Goal: Task Accomplishment & Management: Manage account settings

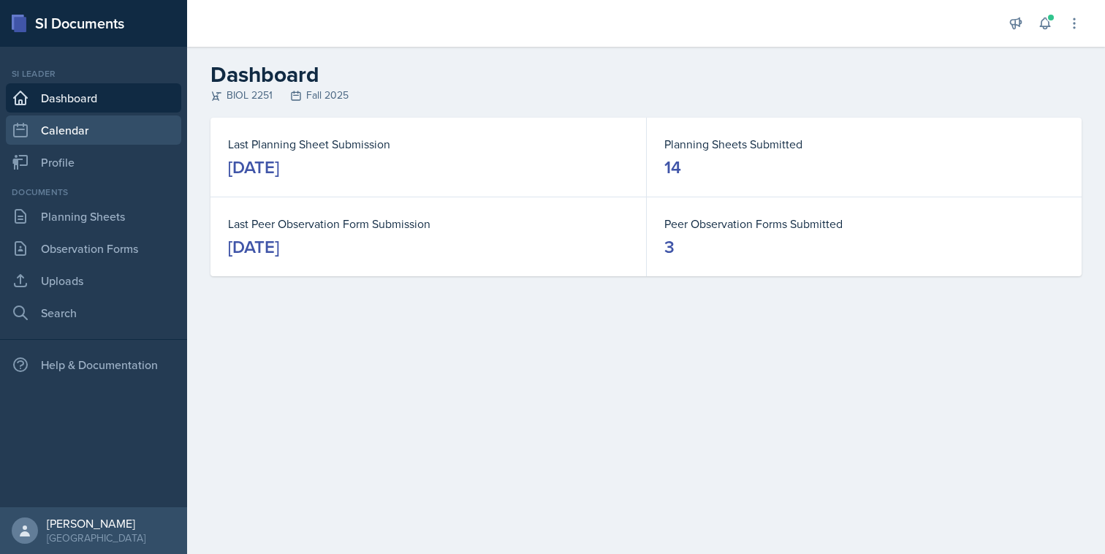
click at [87, 139] on link "Calendar" at bounding box center [93, 129] width 175 height 29
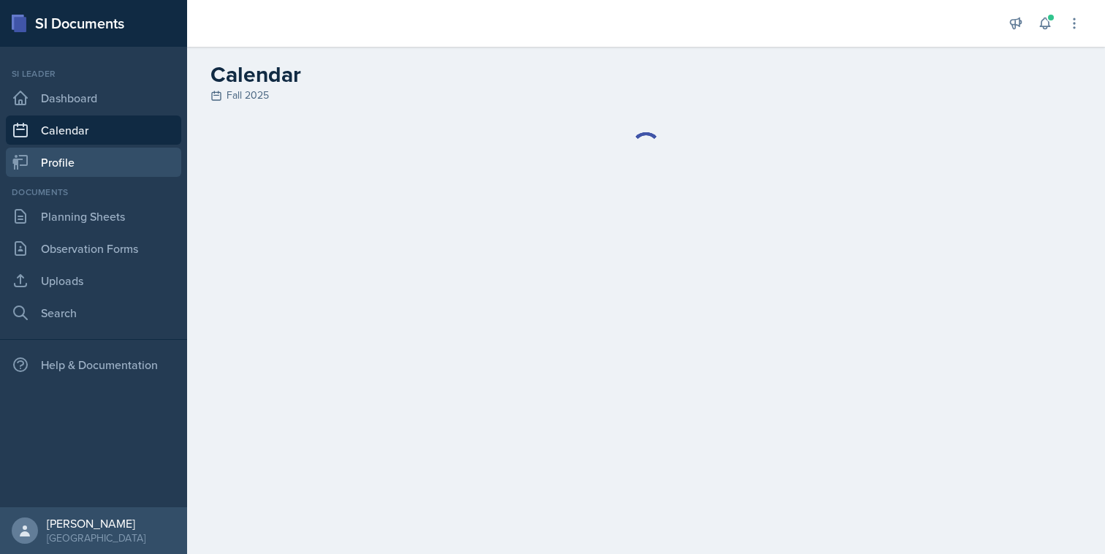
click at [111, 170] on link "Profile" at bounding box center [93, 162] width 175 height 29
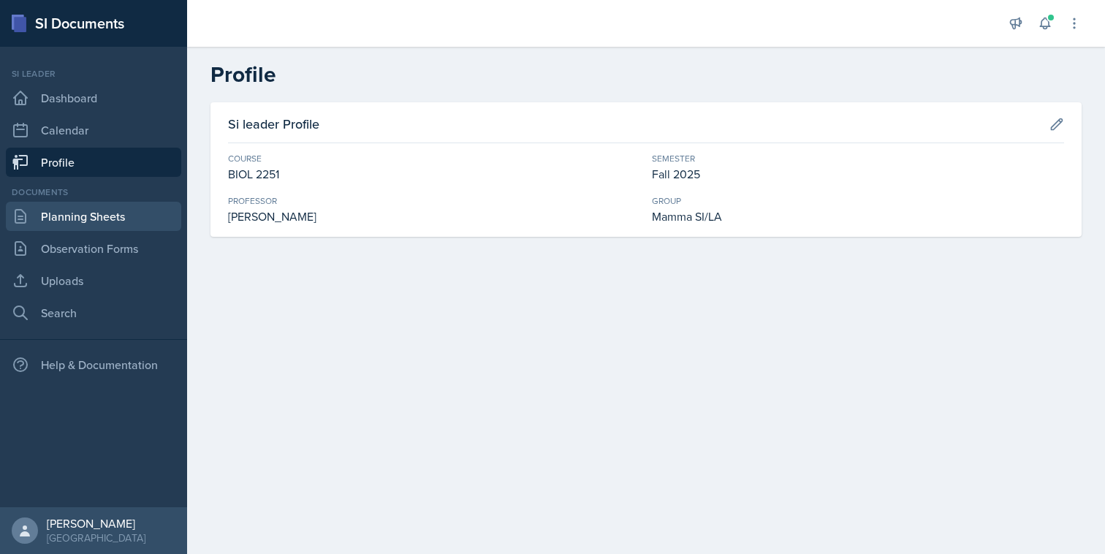
click at [108, 212] on link "Planning Sheets" at bounding box center [93, 216] width 175 height 29
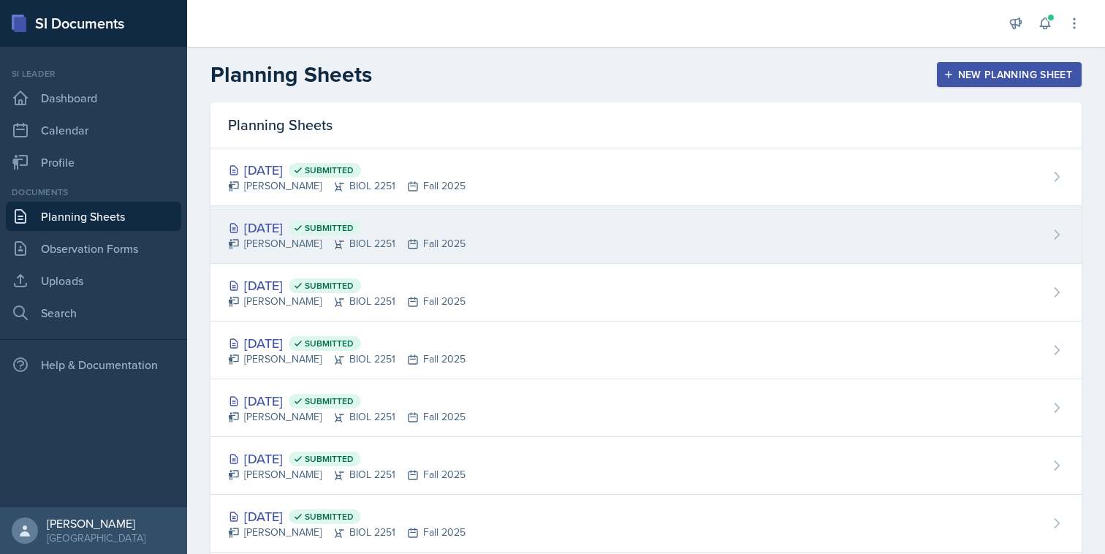
click at [330, 232] on span "Submitted" at bounding box center [325, 228] width 72 height 15
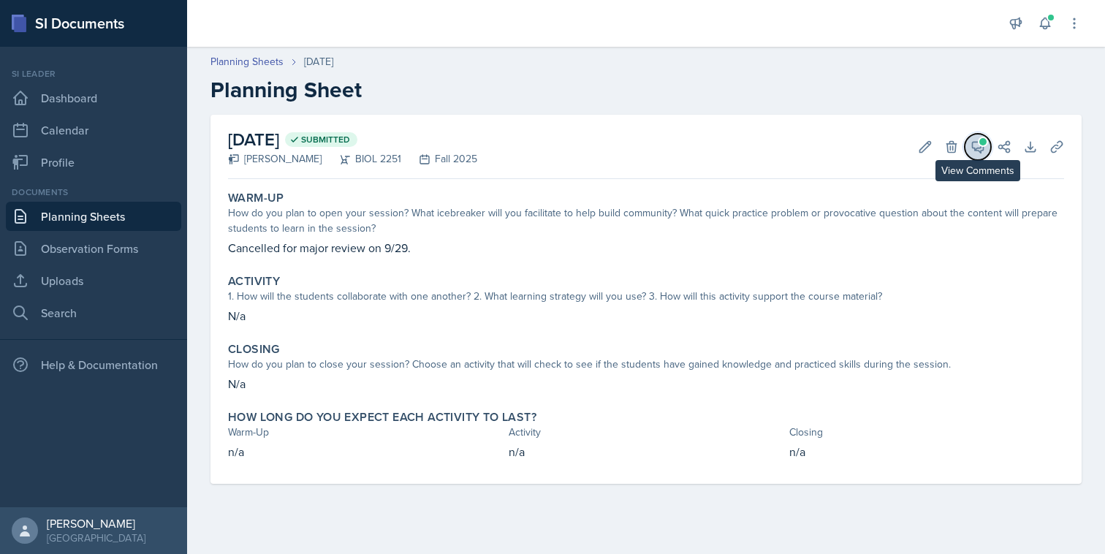
click at [981, 143] on span at bounding box center [982, 141] width 7 height 7
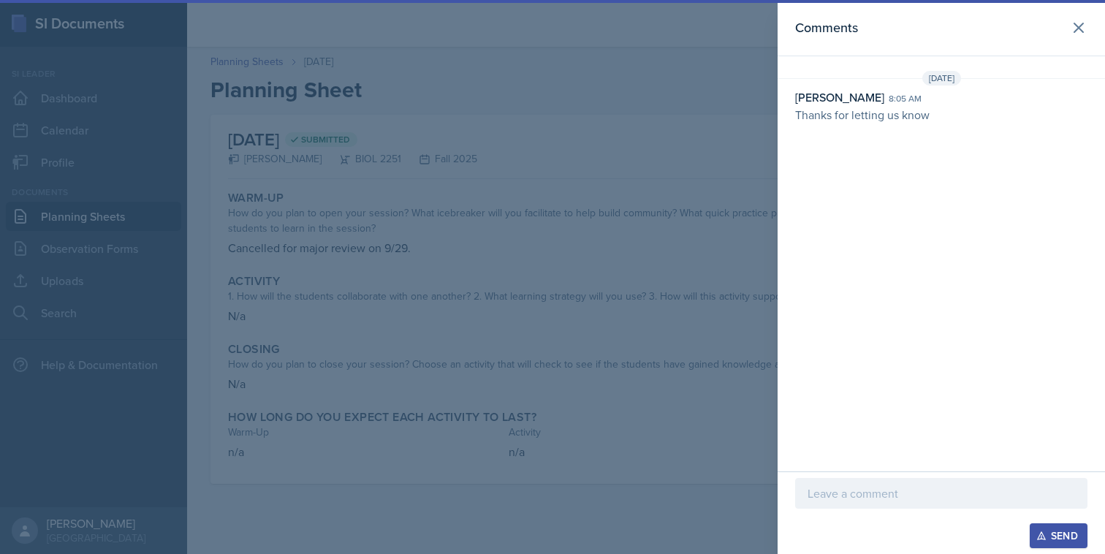
click at [743, 207] on div at bounding box center [552, 277] width 1105 height 554
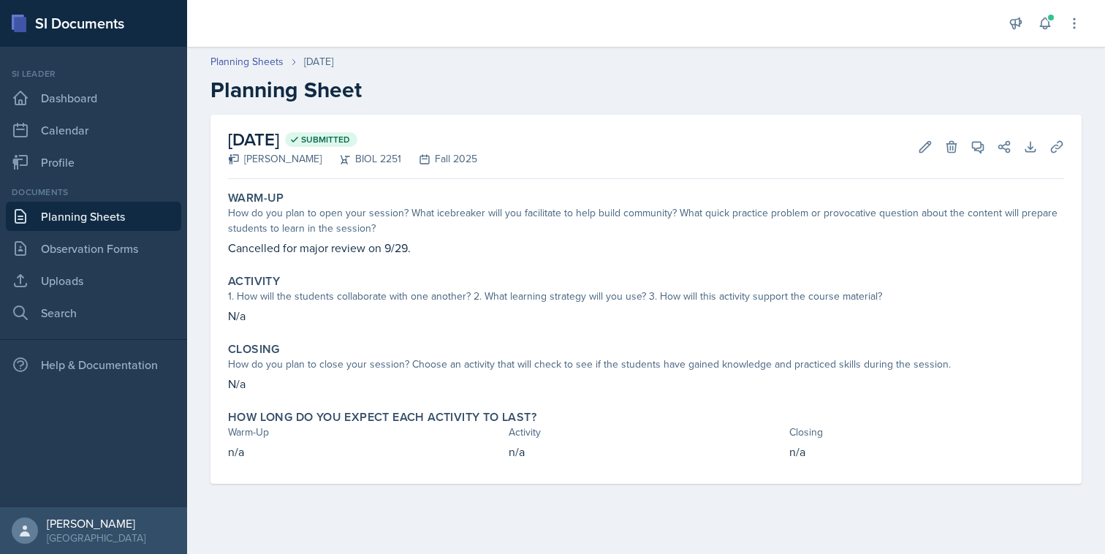
click at [176, 215] on link "Planning Sheets" at bounding box center [93, 216] width 175 height 29
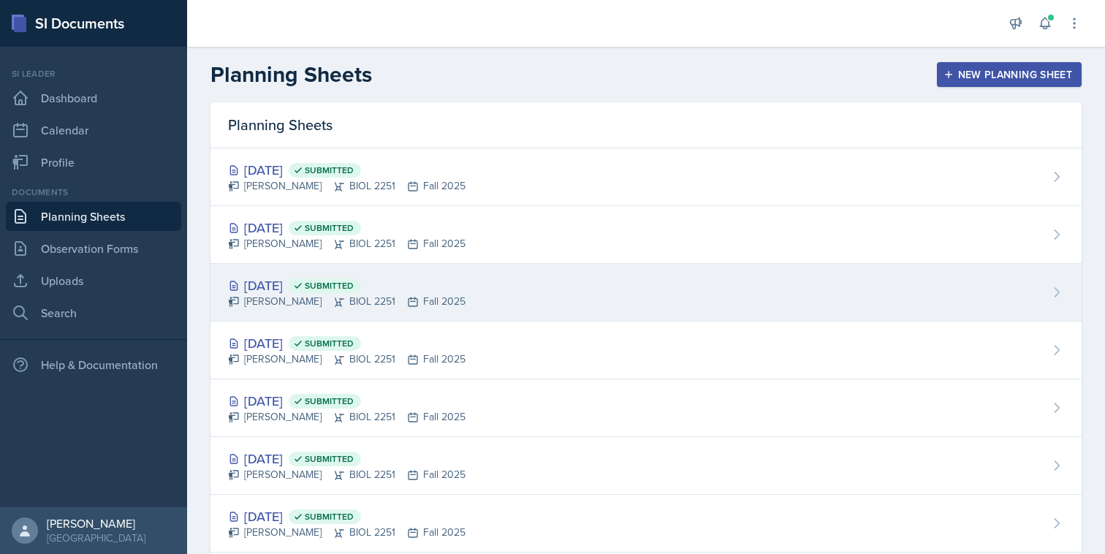
click at [290, 298] on div "[PERSON_NAME] BIOL 2251 Fall 2025" at bounding box center [347, 301] width 238 height 15
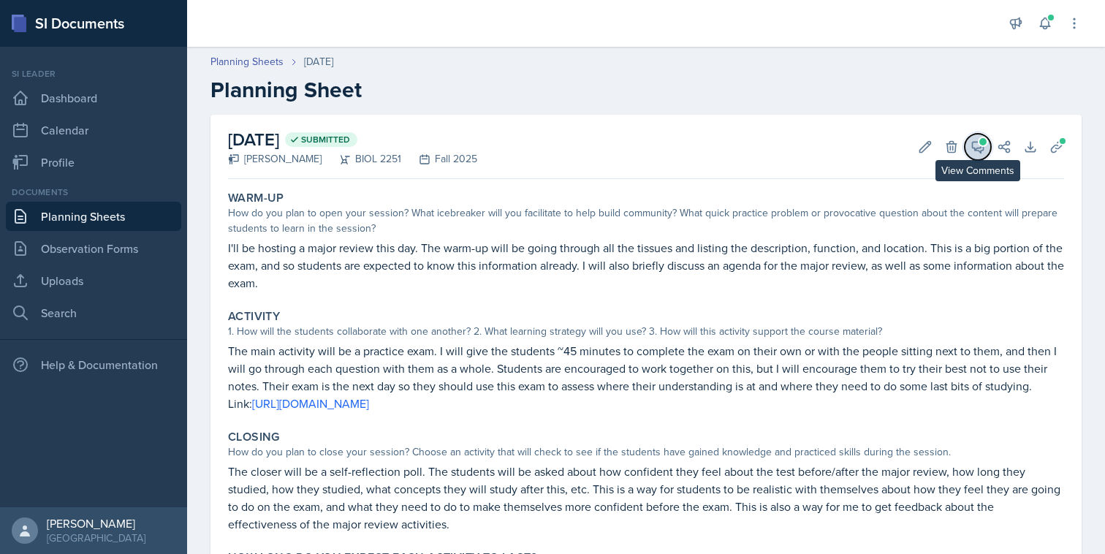
click at [974, 145] on icon at bounding box center [978, 147] width 15 height 15
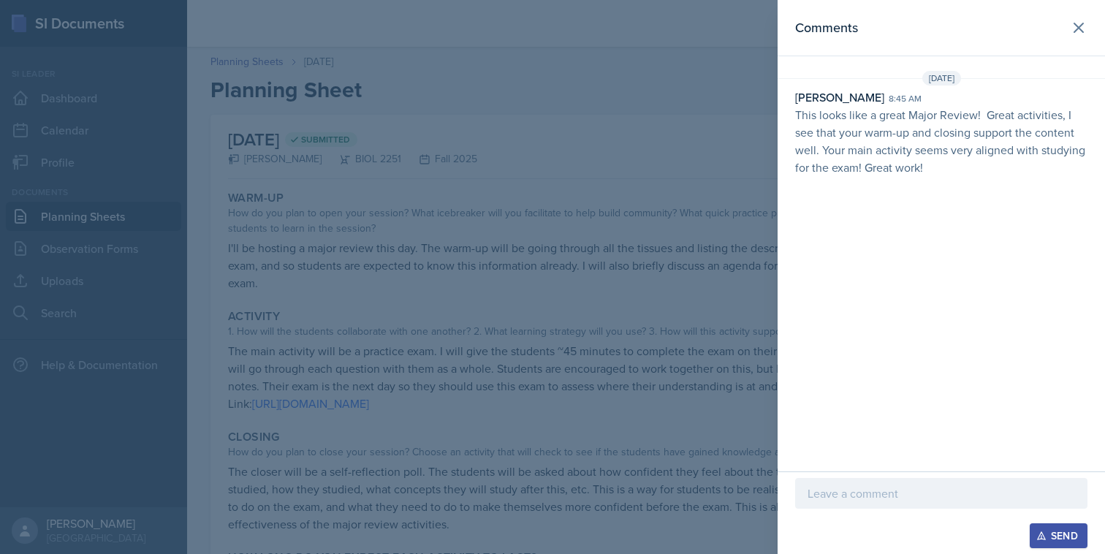
click at [474, 226] on div at bounding box center [552, 277] width 1105 height 554
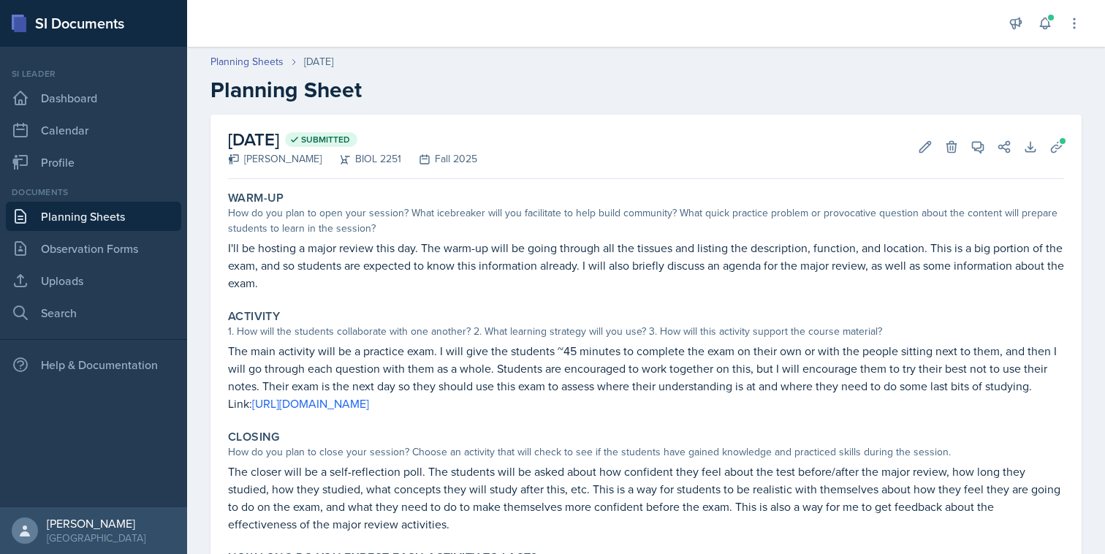
click at [145, 212] on link "Planning Sheets" at bounding box center [93, 216] width 175 height 29
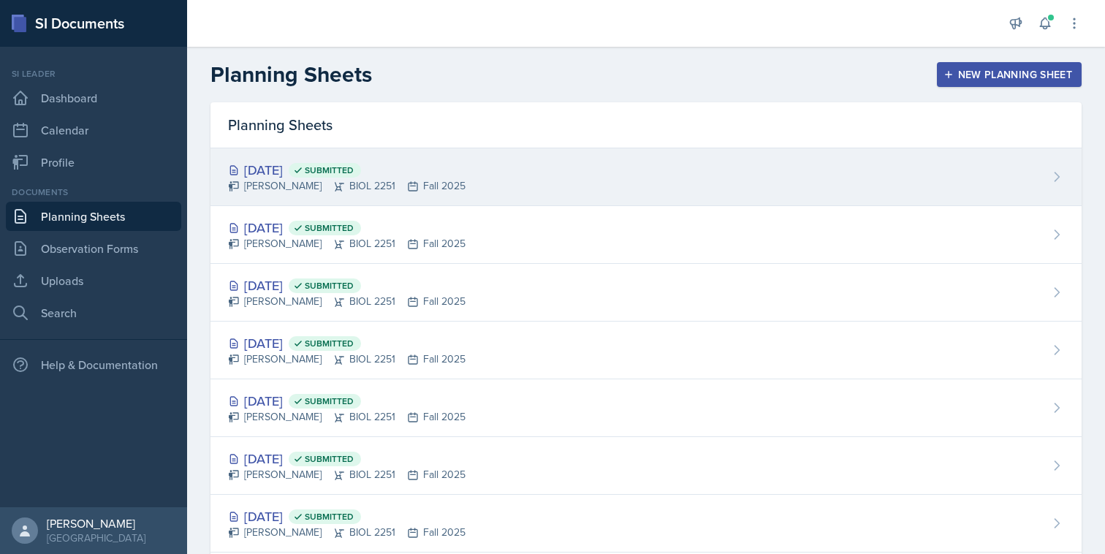
click at [345, 194] on div "[DATE] Submitted [PERSON_NAME] BIOL 2251 Fall 2025" at bounding box center [646, 177] width 871 height 58
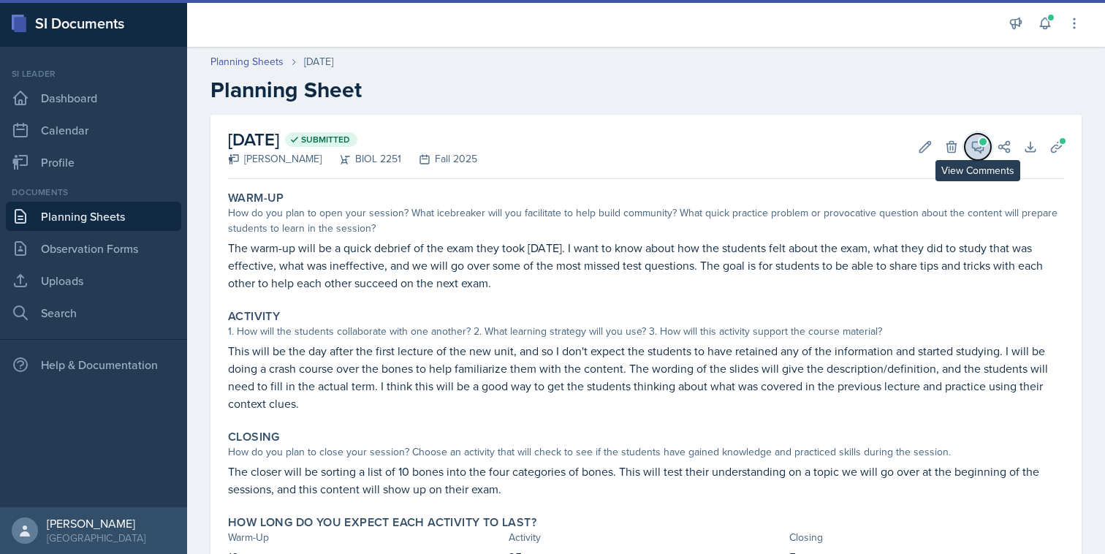
click at [971, 146] on icon at bounding box center [978, 147] width 15 height 15
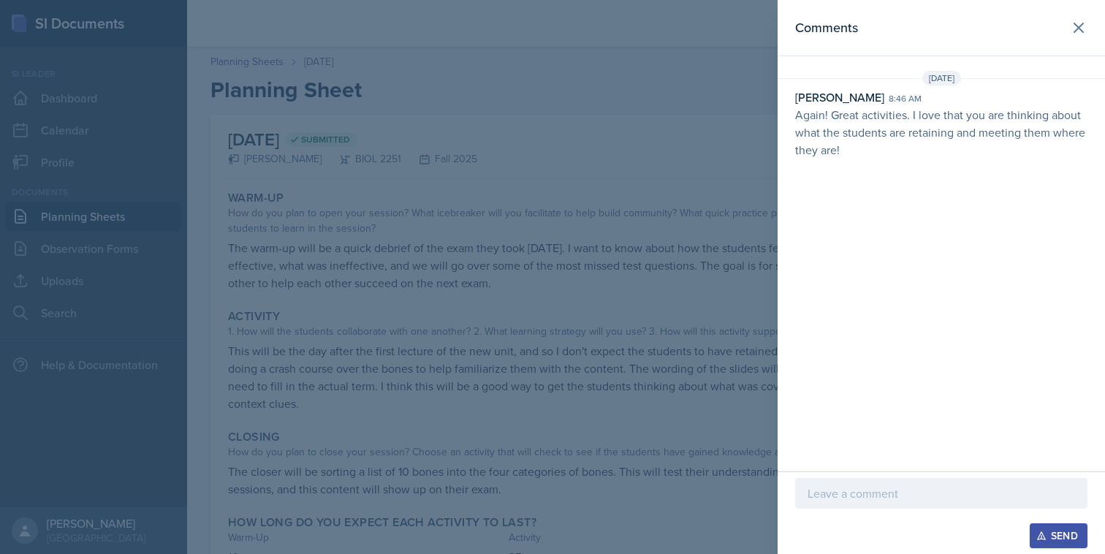
click at [758, 240] on div at bounding box center [552, 277] width 1105 height 554
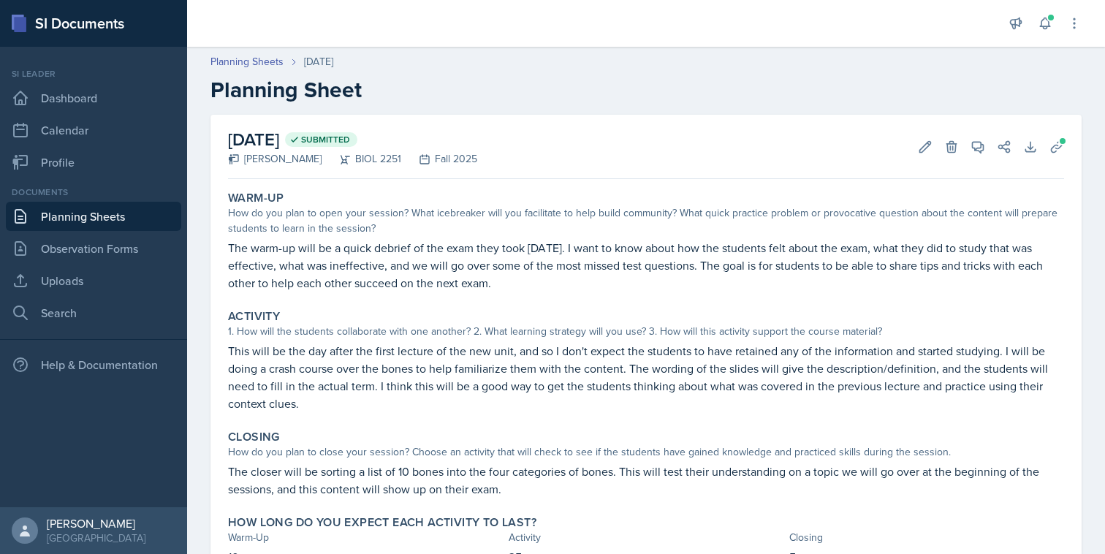
scroll to position [70, 0]
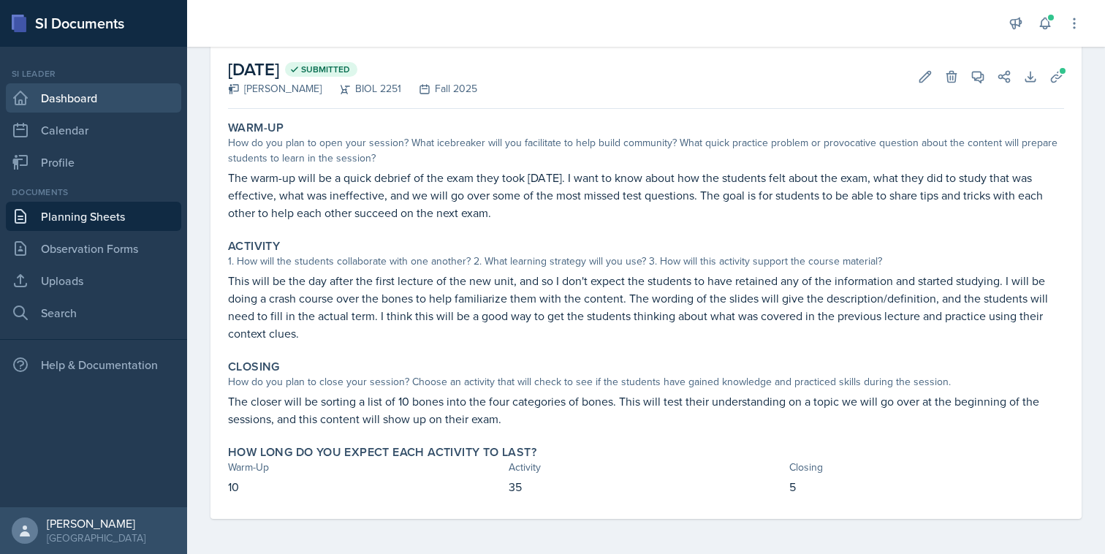
click at [157, 94] on link "Dashboard" at bounding box center [93, 97] width 175 height 29
